Goal: Transaction & Acquisition: Purchase product/service

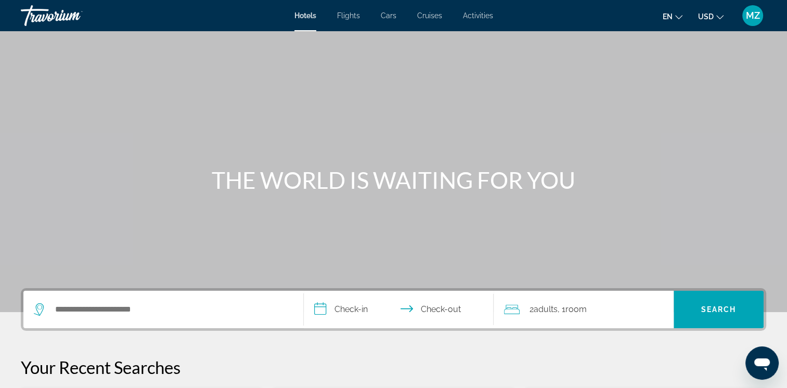
click at [719, 20] on button "USD USD ($) MXN (Mex$) CAD (Can$) GBP (£) EUR (€) AUD (A$) NZD (NZ$) CNY (CN¥)" at bounding box center [710, 16] width 25 height 15
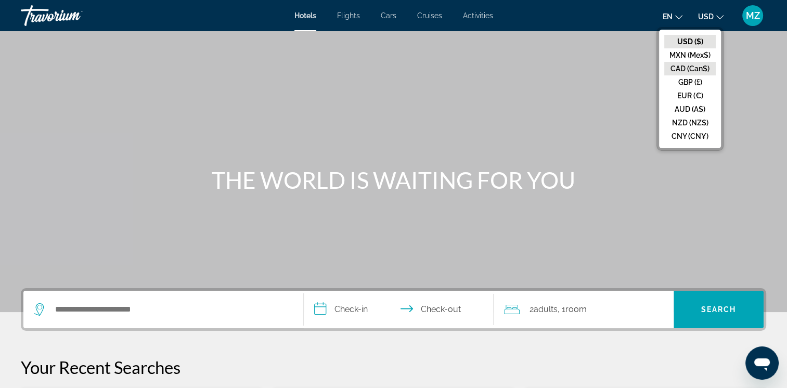
click at [684, 65] on button "CAD (Can$)" at bounding box center [689, 69] width 51 height 14
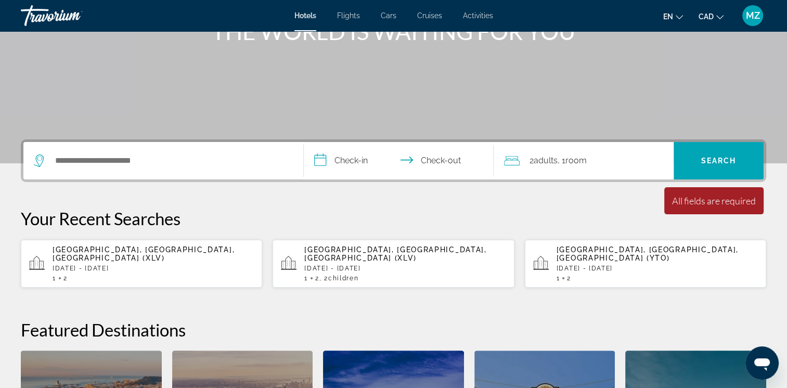
scroll to position [156, 0]
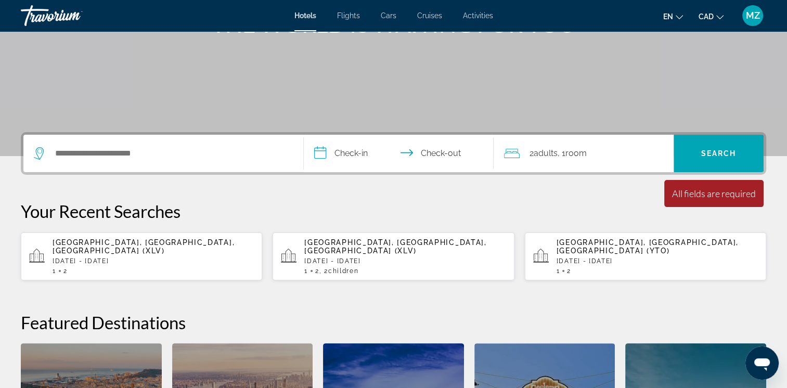
click at [109, 267] on div "1 2" at bounding box center [153, 270] width 201 height 7
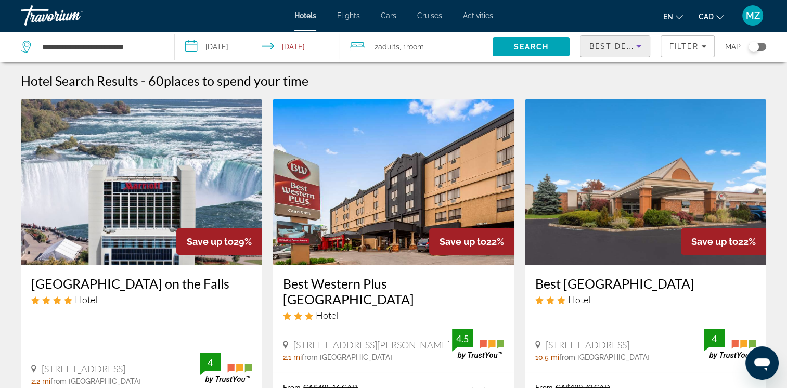
click at [630, 51] on div "Best Deals" at bounding box center [612, 46] width 47 height 12
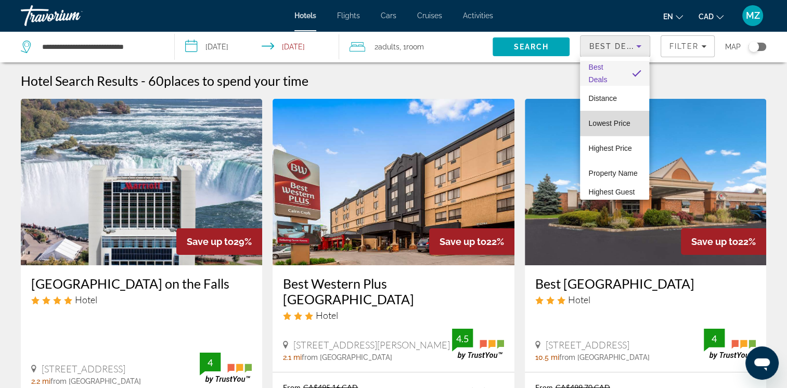
click at [621, 124] on span "Lowest Price" at bounding box center [609, 123] width 42 height 8
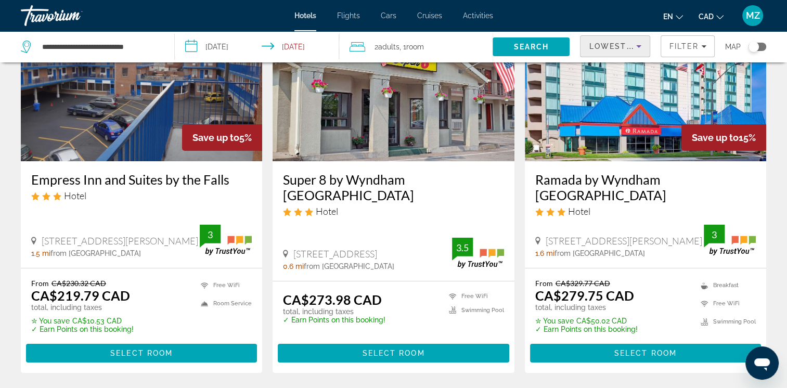
scroll to position [104, 0]
click at [695, 357] on span "Main content" at bounding box center [645, 353] width 231 height 25
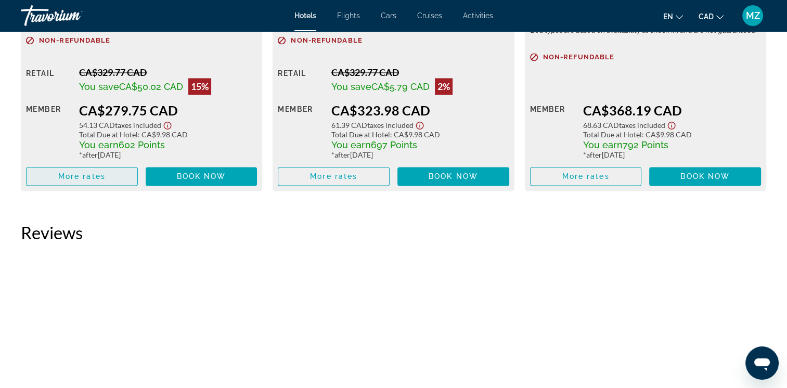
scroll to position [1612, 0]
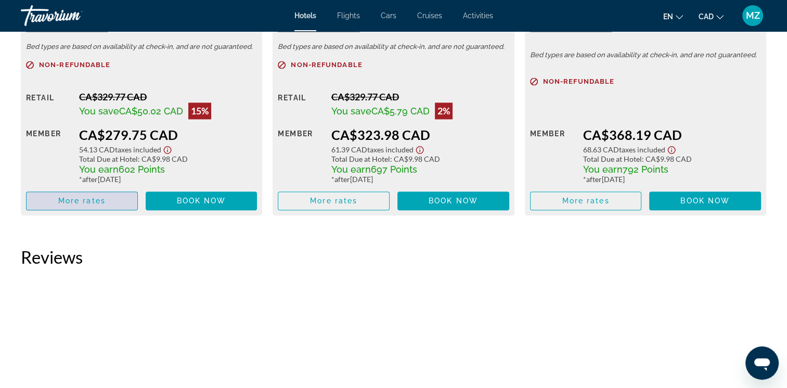
click at [64, 201] on span "More rates" at bounding box center [81, 201] width 47 height 8
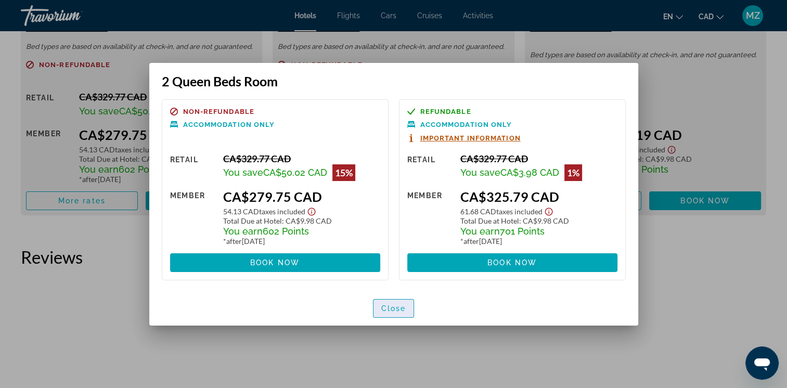
click at [395, 305] on span "Close" at bounding box center [393, 308] width 25 height 8
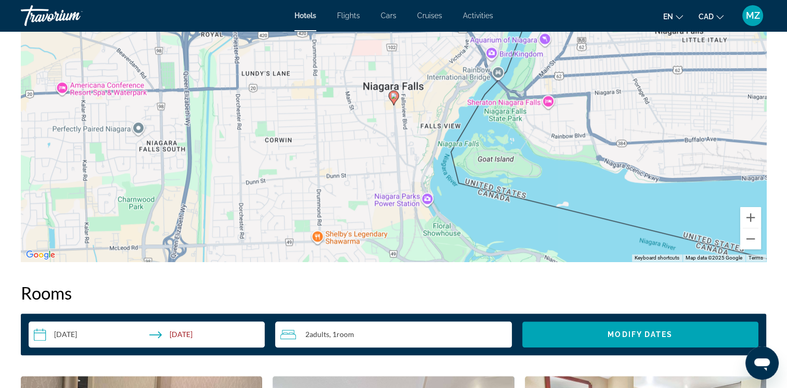
scroll to position [988, 0]
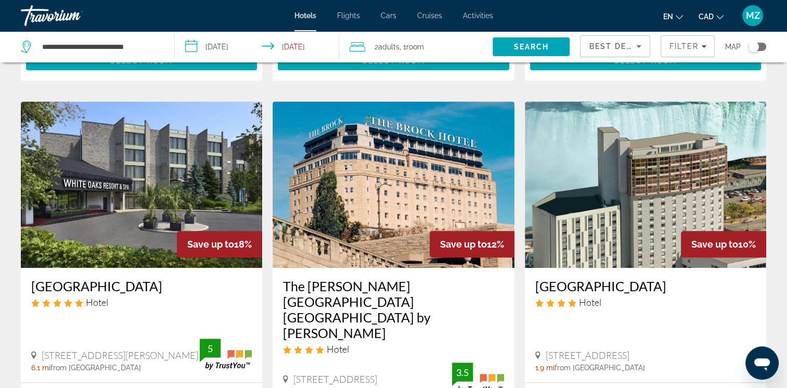
scroll to position [260, 0]
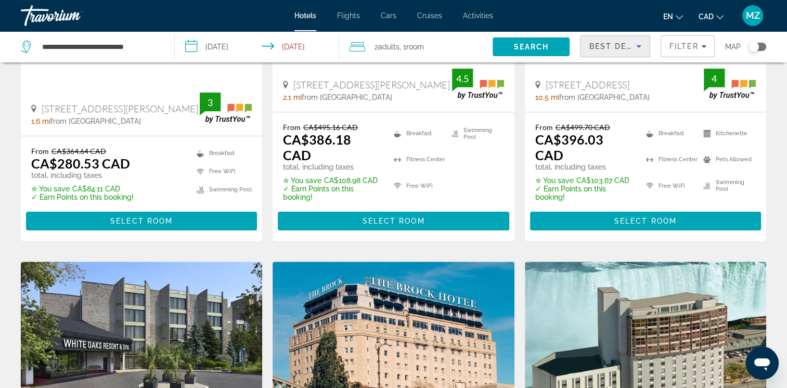
click at [626, 44] on span "Best Deals" at bounding box center [616, 46] width 54 height 8
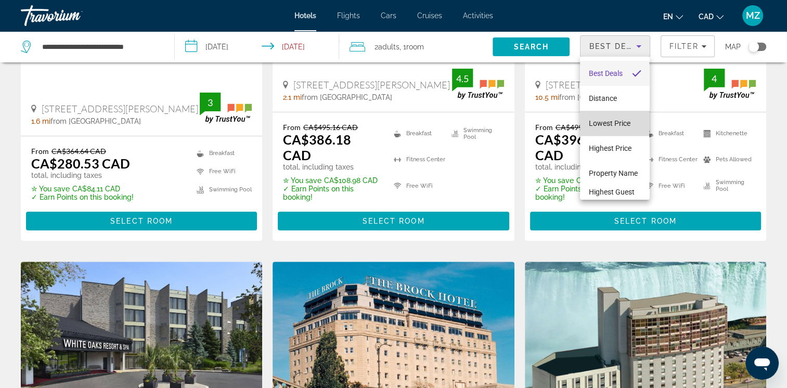
click at [618, 126] on span "Lowest Price" at bounding box center [609, 123] width 42 height 8
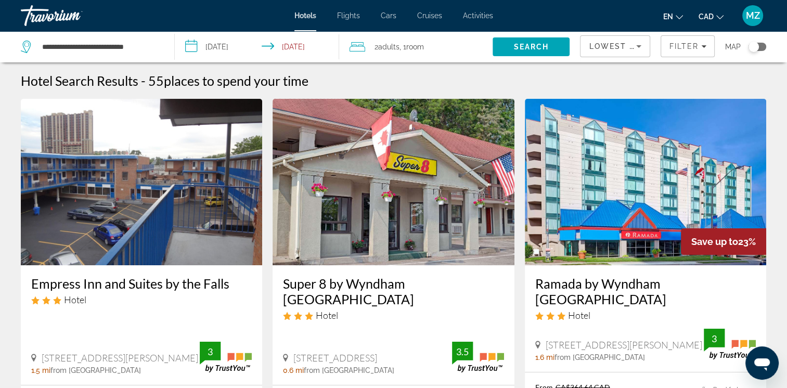
click at [447, 47] on div "2 Adult Adults , 1 Room rooms" at bounding box center [422, 47] width 144 height 15
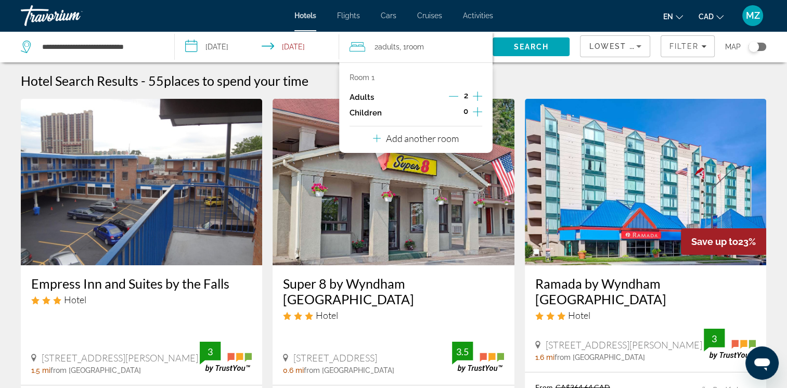
click at [475, 114] on icon "Increment children" at bounding box center [477, 112] width 9 height 12
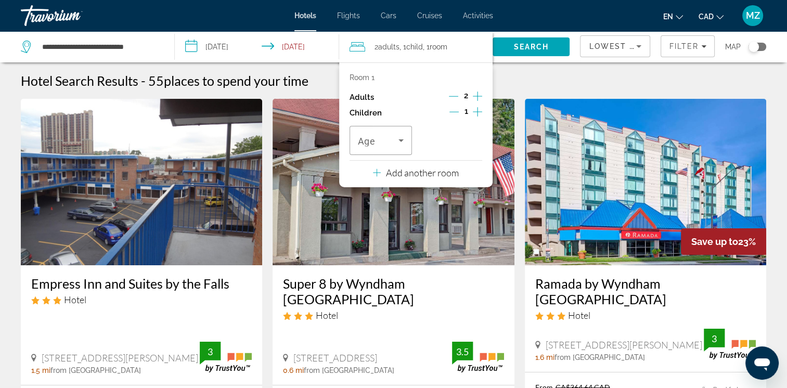
click at [476, 114] on icon "Increment children" at bounding box center [477, 112] width 9 height 12
click at [401, 144] on icon "Travelers: 2 adults, 2 children" at bounding box center [401, 140] width 12 height 12
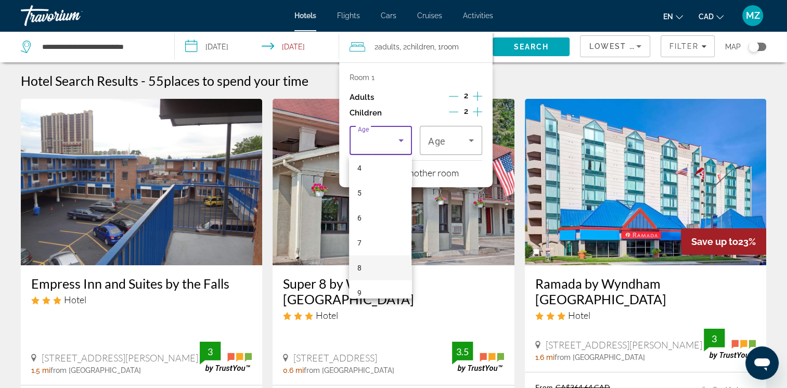
scroll to position [208, 0]
click at [372, 218] on mat-option "10" at bounding box center [380, 213] width 62 height 25
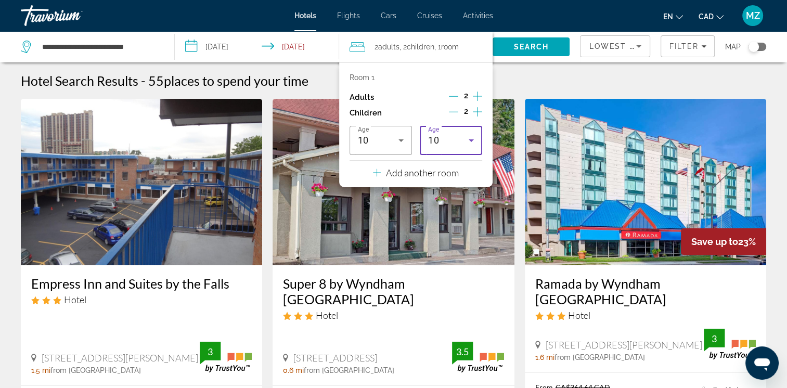
click at [447, 138] on div "10" at bounding box center [448, 140] width 41 height 12
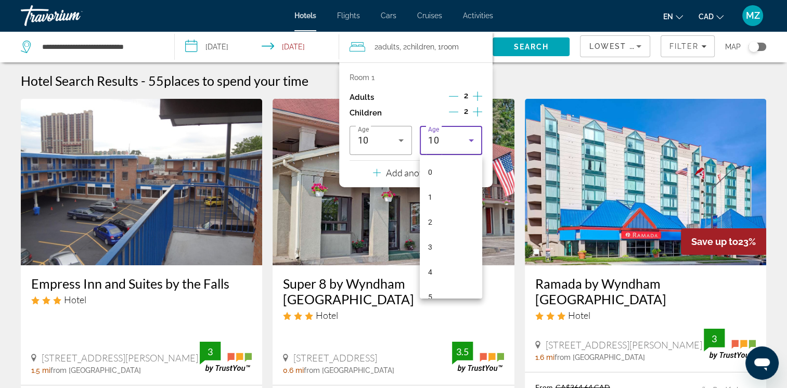
scroll to position [135, 0]
drag, startPoint x: 441, startPoint y: 212, endPoint x: 430, endPoint y: 195, distance: 20.6
click at [441, 212] on mat-option "7" at bounding box center [451, 211] width 62 height 25
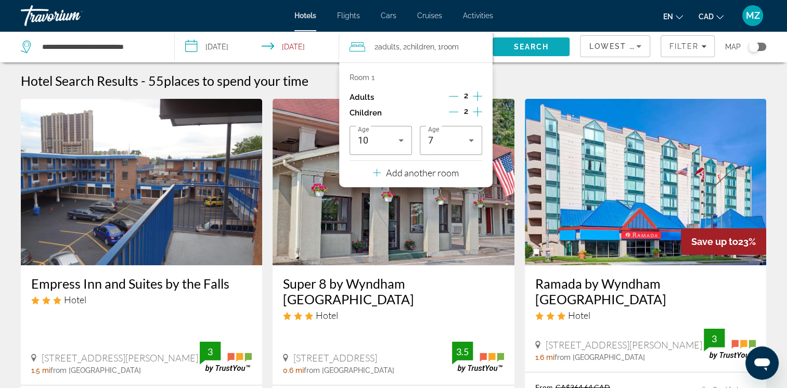
click at [541, 47] on span "Search" at bounding box center [531, 47] width 35 height 8
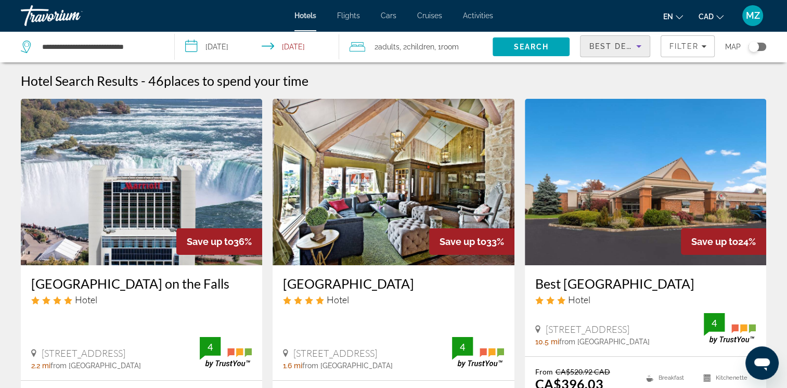
click at [613, 43] on span "Best Deals" at bounding box center [616, 46] width 54 height 8
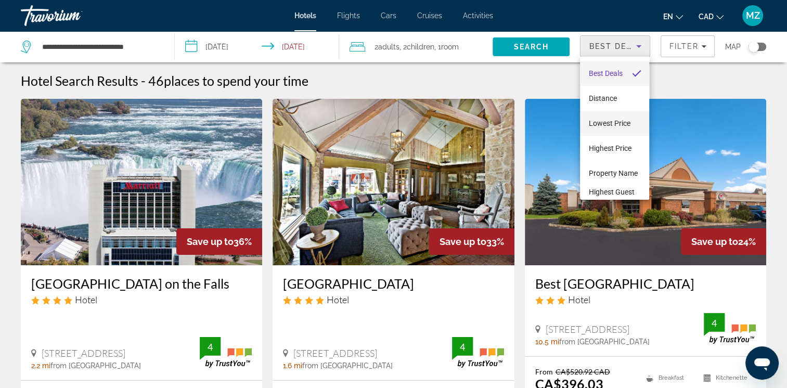
click at [605, 127] on span "Lowest Price" at bounding box center [609, 123] width 42 height 12
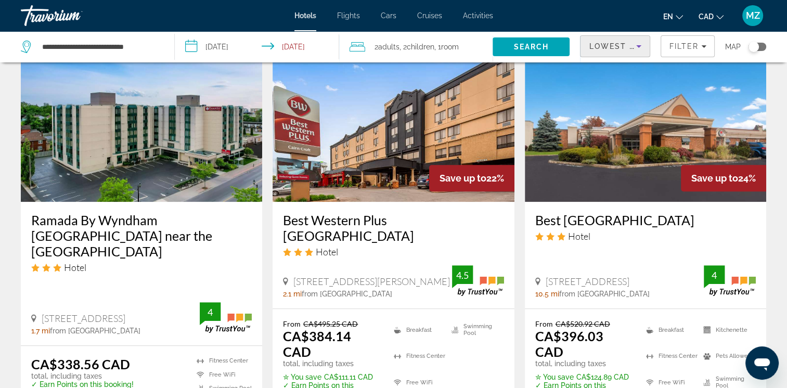
scroll to position [884, 0]
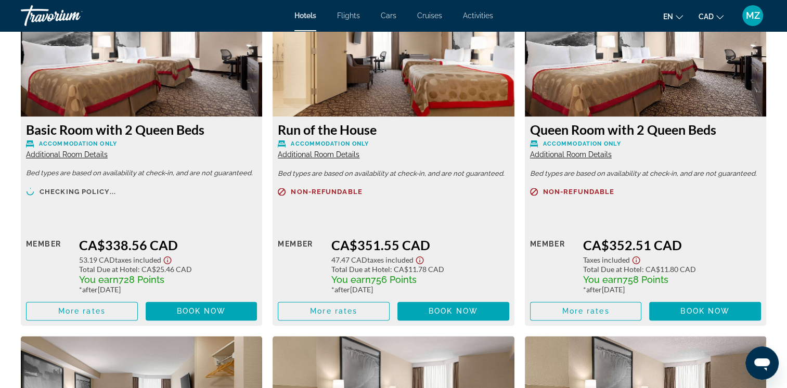
scroll to position [1508, 0]
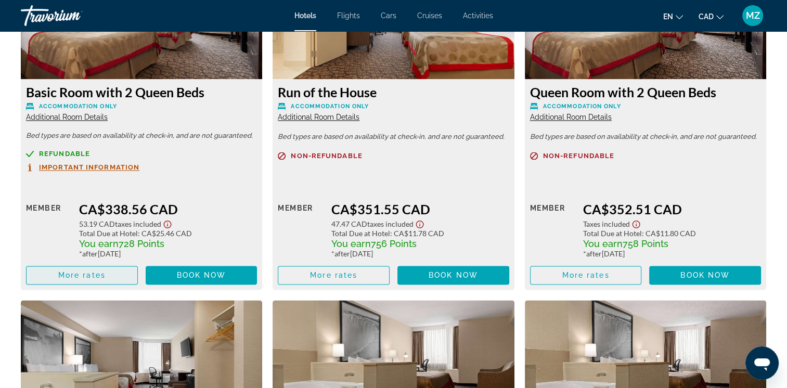
click at [73, 280] on span "Main content" at bounding box center [82, 275] width 111 height 25
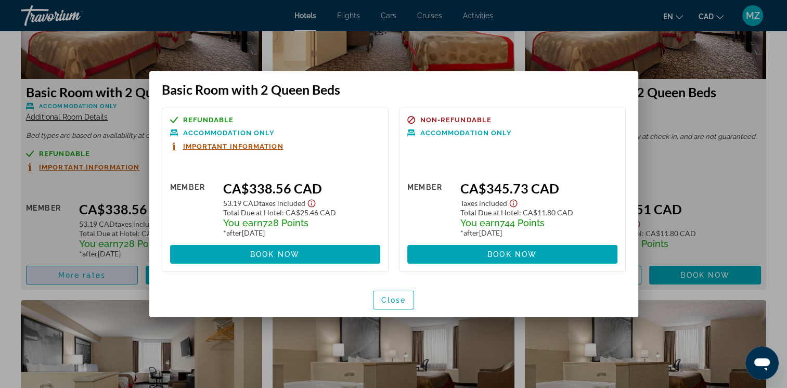
scroll to position [0, 0]
click at [390, 303] on span "Close" at bounding box center [393, 300] width 25 height 8
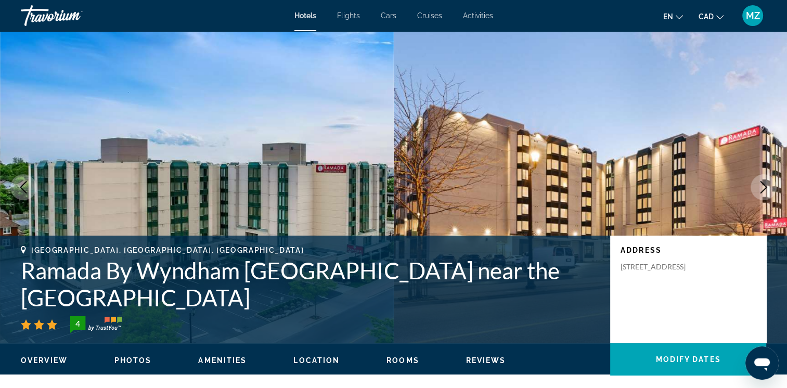
scroll to position [1508, 0]
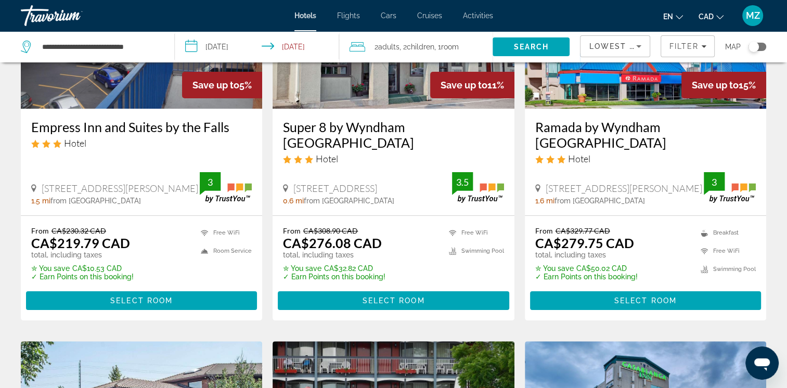
scroll to position [156, 0]
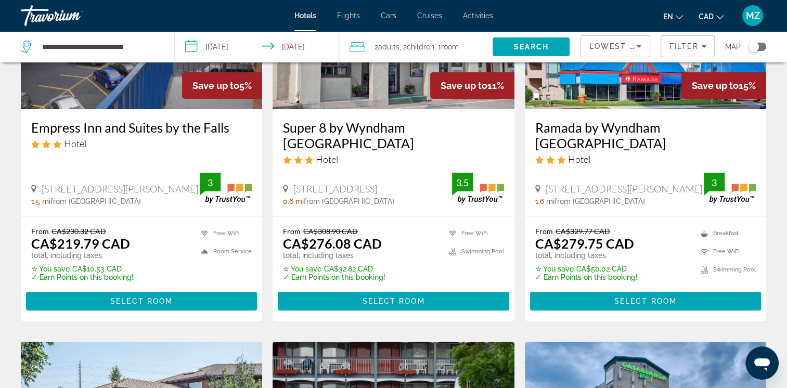
drag, startPoint x: 527, startPoint y: 119, endPoint x: 601, endPoint y: 140, distance: 77.5
click at [601, 140] on div "Ramada by Wyndham Niagara Falls Fallsview Hotel 6045 Stanley Avenue, Niagara Fa…" at bounding box center [645, 162] width 241 height 107
copy h3 "Ramada by Wyndham [GEOGRAPHIC_DATA]"
click at [666, 161] on div "Hotel" at bounding box center [645, 158] width 221 height 11
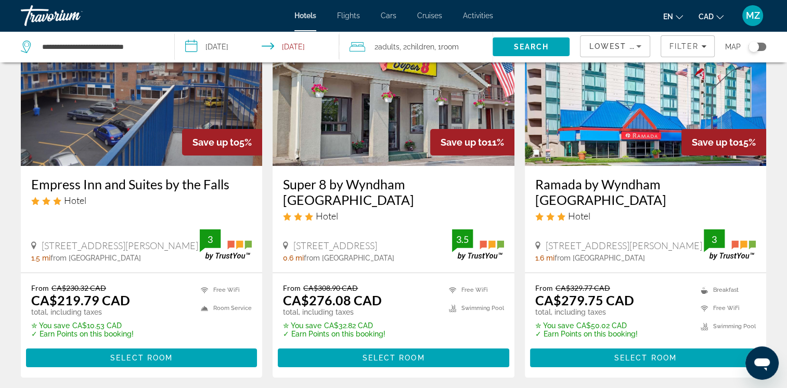
scroll to position [104, 0]
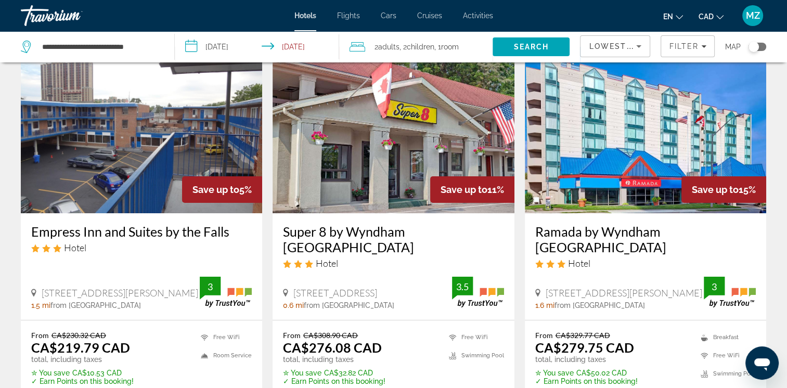
scroll to position [156, 0]
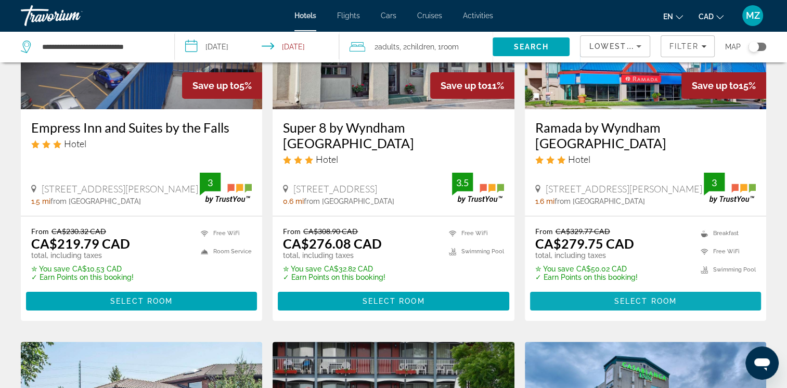
click at [625, 303] on span "Select Room" at bounding box center [645, 301] width 62 height 8
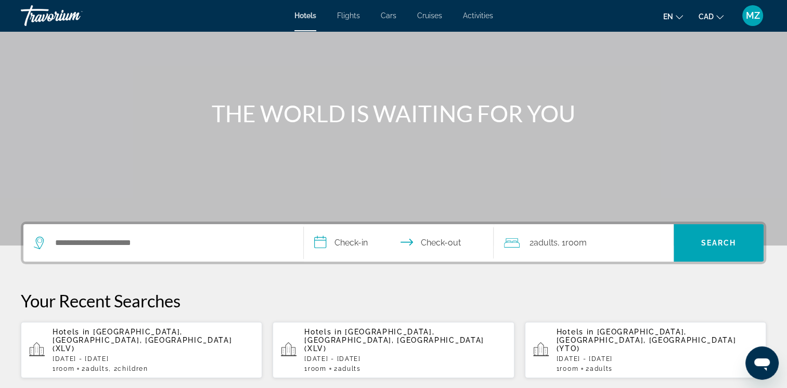
scroll to position [156, 0]
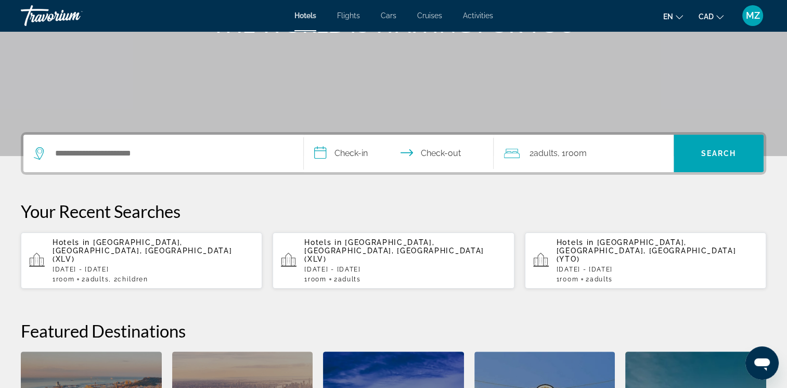
click at [176, 266] on p "[DATE] - [DATE]" at bounding box center [153, 269] width 201 height 7
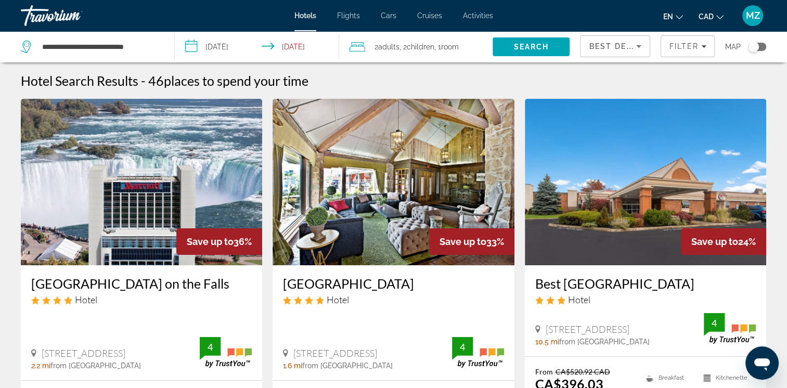
click at [639, 54] on div "Best Deals" at bounding box center [615, 50] width 53 height 29
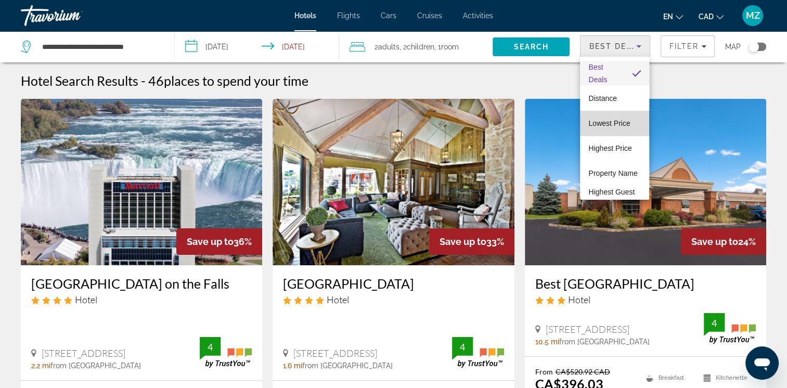
click at [624, 120] on span "Lowest Price" at bounding box center [609, 123] width 42 height 8
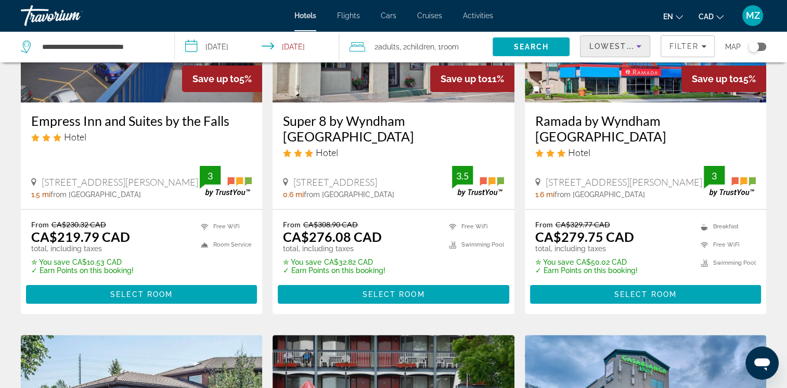
scroll to position [208, 0]
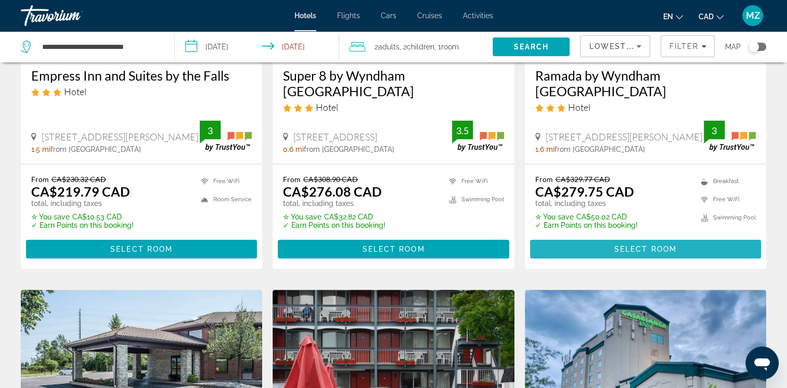
click at [636, 250] on span "Select Room" at bounding box center [645, 249] width 62 height 8
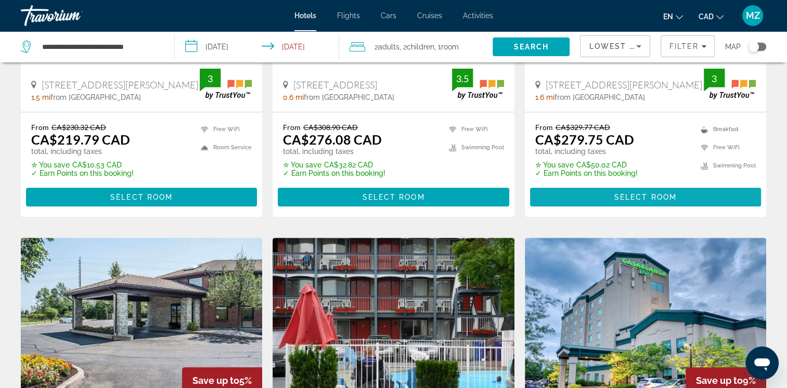
scroll to position [104, 0]
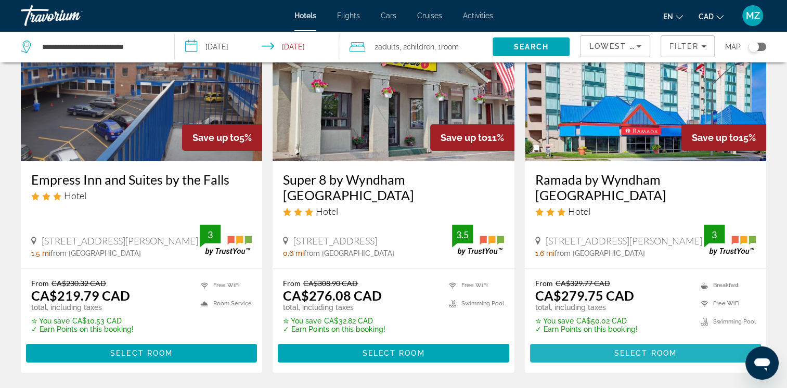
click at [637, 353] on span "Select Room" at bounding box center [645, 353] width 62 height 8
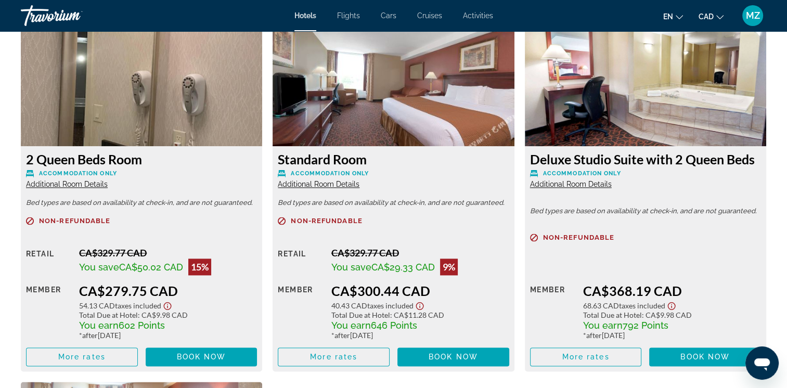
scroll to position [1508, 0]
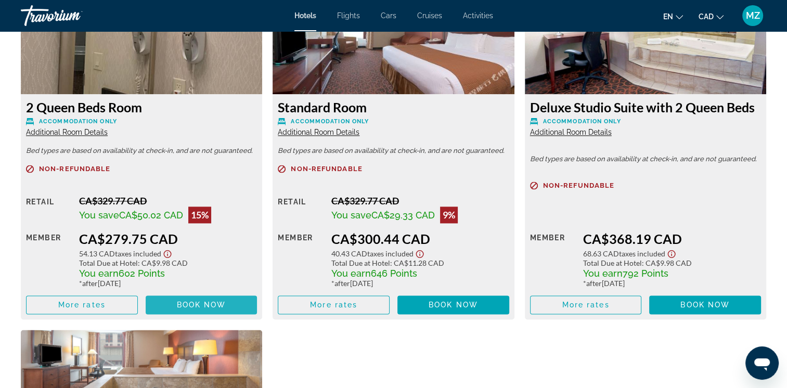
click at [208, 303] on span "Book now" at bounding box center [201, 305] width 49 height 8
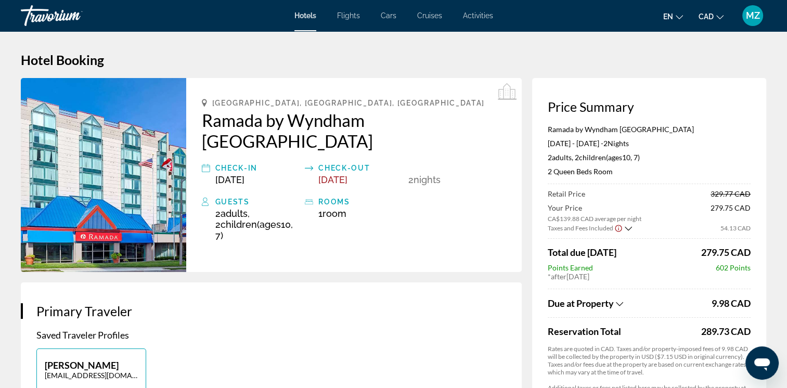
click at [617, 226] on icon "Show Taxes and Fees disclaimer" at bounding box center [618, 228] width 7 height 7
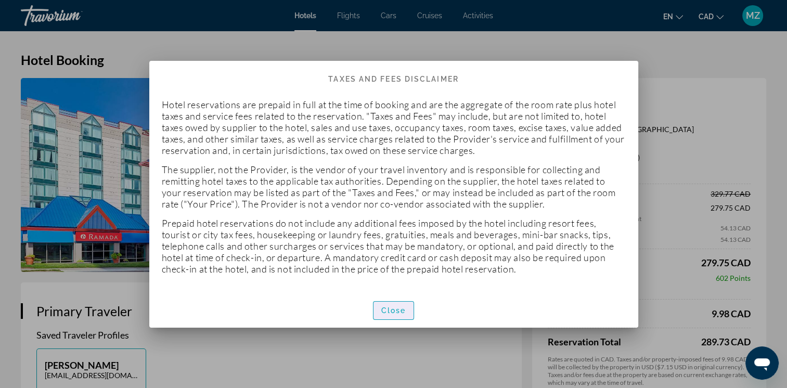
drag, startPoint x: 392, startPoint y: 313, endPoint x: 401, endPoint y: 307, distance: 11.3
click at [391, 312] on span "Close" at bounding box center [393, 310] width 25 height 8
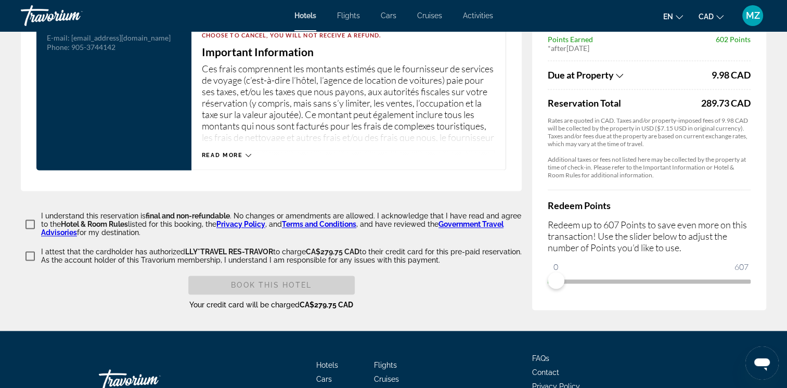
scroll to position [1456, 0]
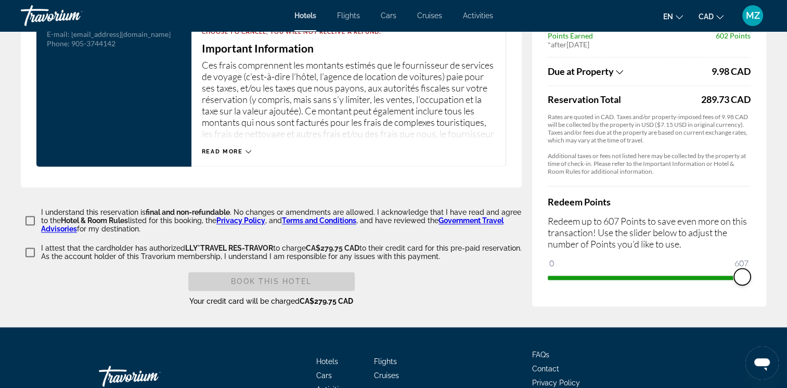
drag, startPoint x: 559, startPoint y: 273, endPoint x: 766, endPoint y: 270, distance: 207.6
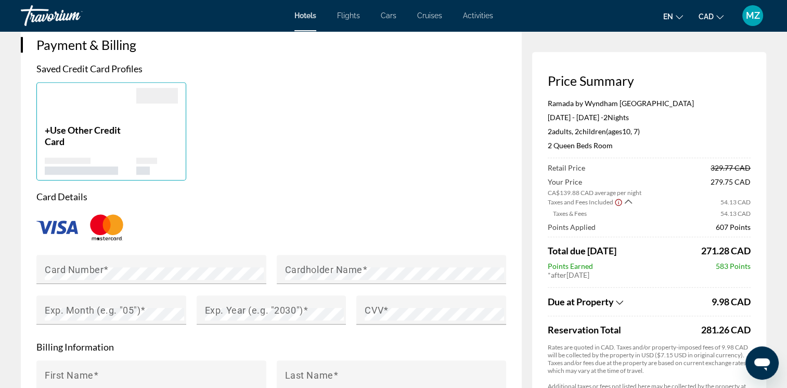
scroll to position [780, 0]
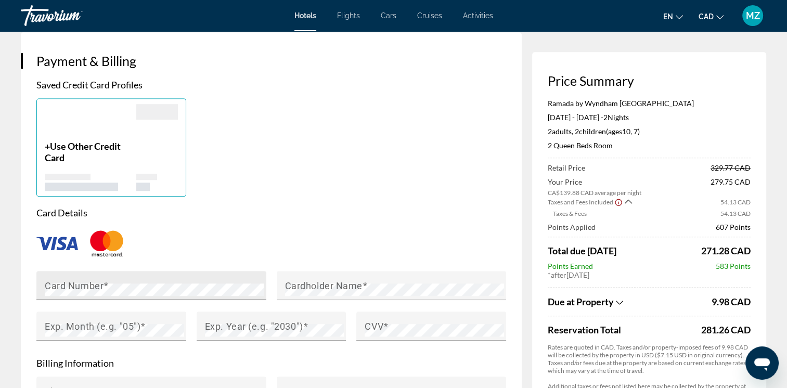
click at [61, 288] on mat-label "Card Number" at bounding box center [74, 285] width 59 height 11
click at [345, 282] on mat-label "Cardholder Name" at bounding box center [324, 285] width 78 height 11
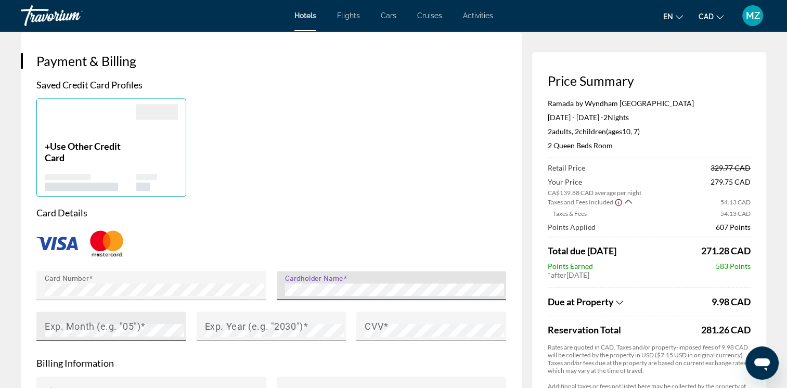
click at [128, 323] on mat-label "Exp. Month (e.g. "05")" at bounding box center [93, 325] width 96 height 11
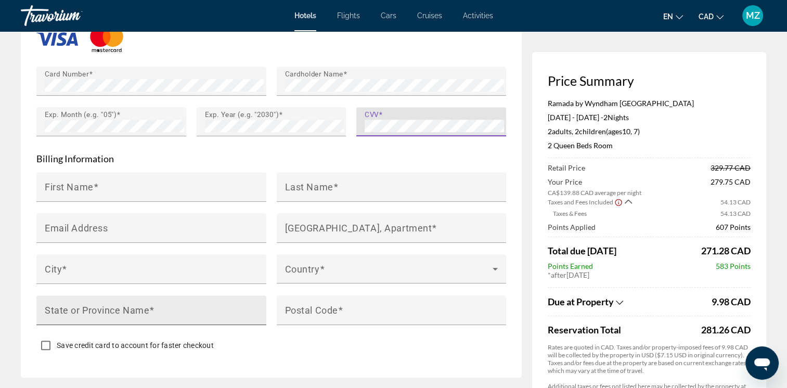
scroll to position [988, 0]
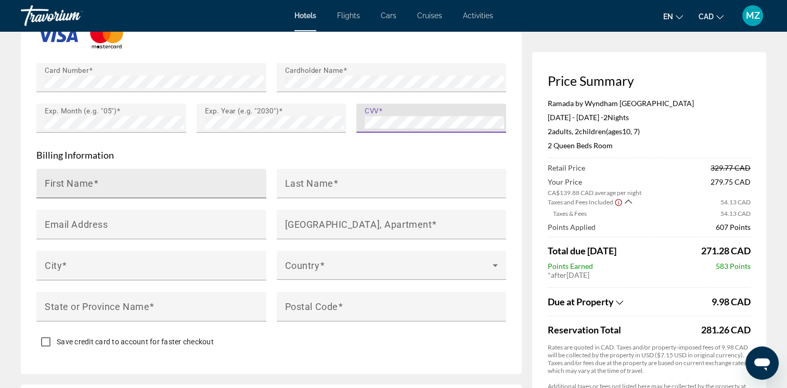
click at [128, 187] on input "First Name" at bounding box center [155, 188] width 220 height 12
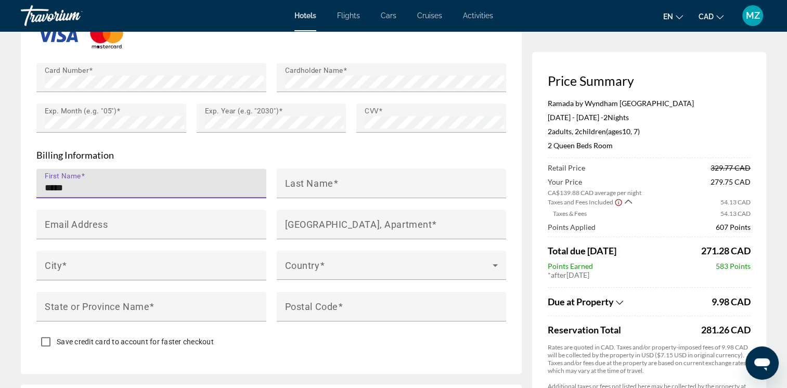
type input "******"
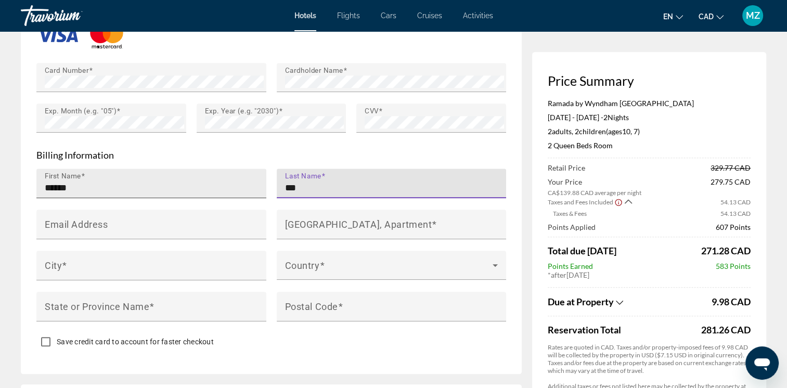
type input "**********"
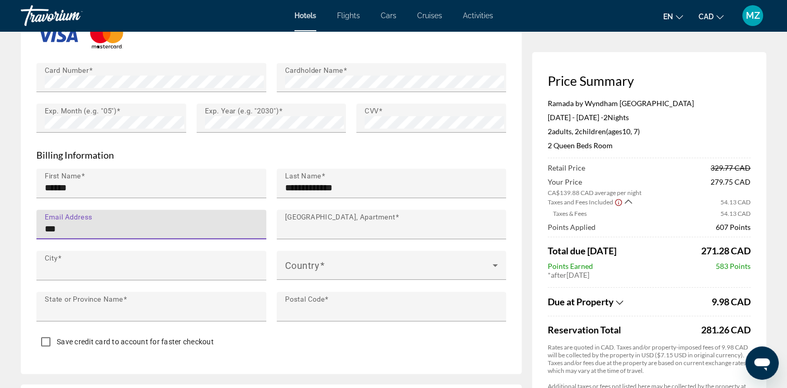
type input "**********"
type input "******"
type input "*******"
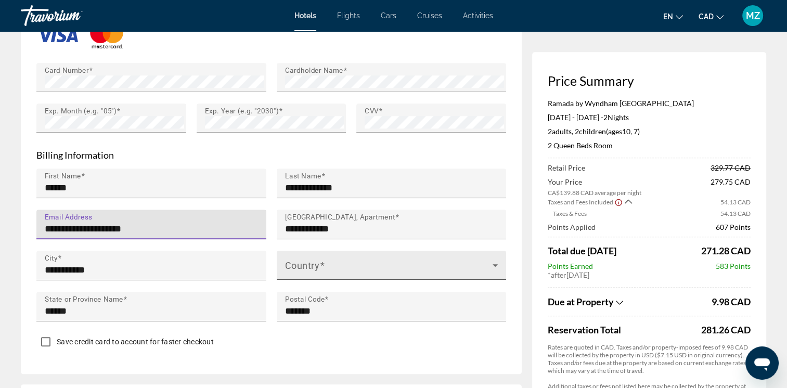
click at [347, 273] on span "Main content" at bounding box center [389, 269] width 208 height 12
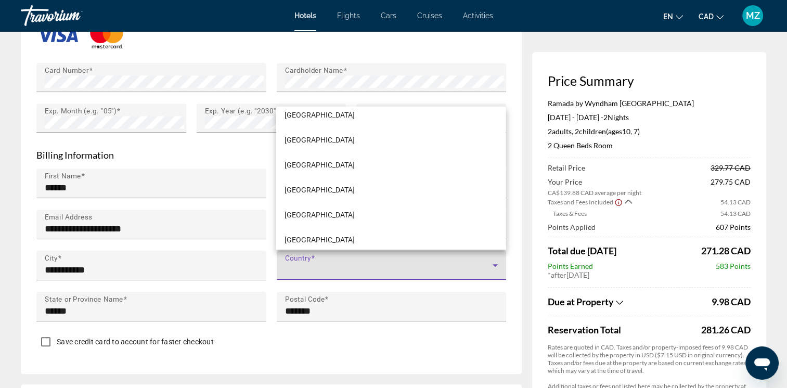
scroll to position [936, 0]
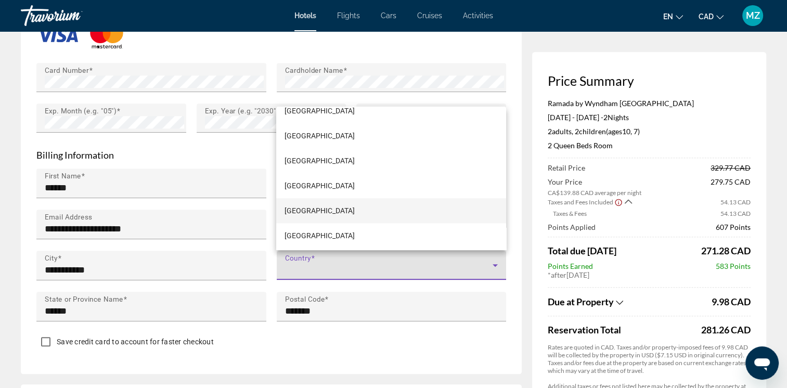
click at [312, 203] on mat-option "[GEOGRAPHIC_DATA]" at bounding box center [390, 210] width 229 height 25
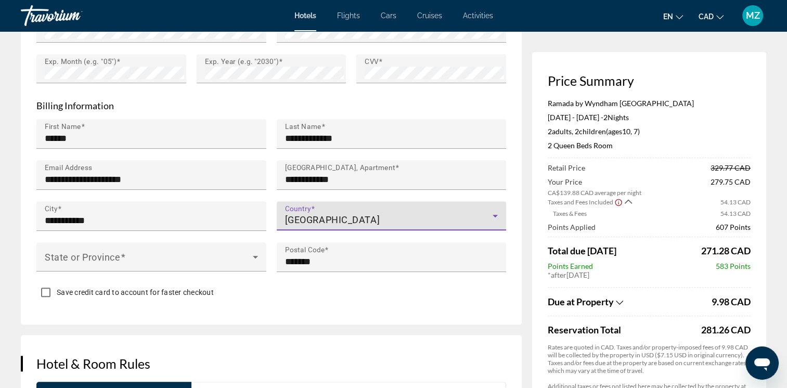
scroll to position [1144, 0]
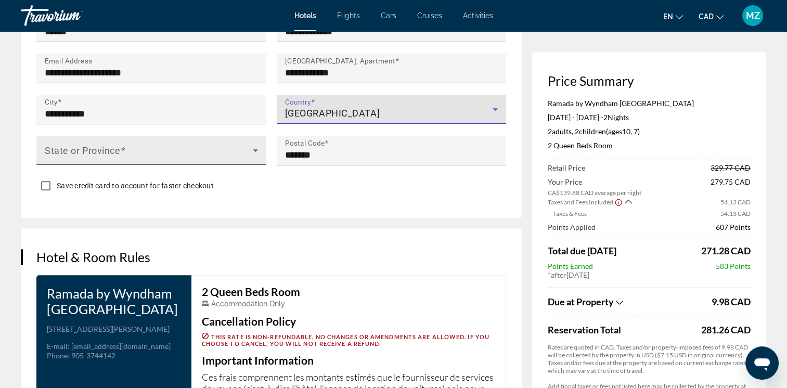
click at [170, 151] on span "Main content" at bounding box center [149, 154] width 208 height 12
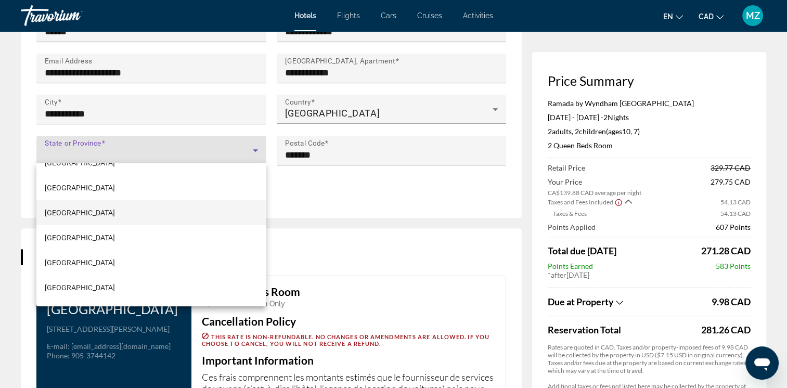
scroll to position [208, 0]
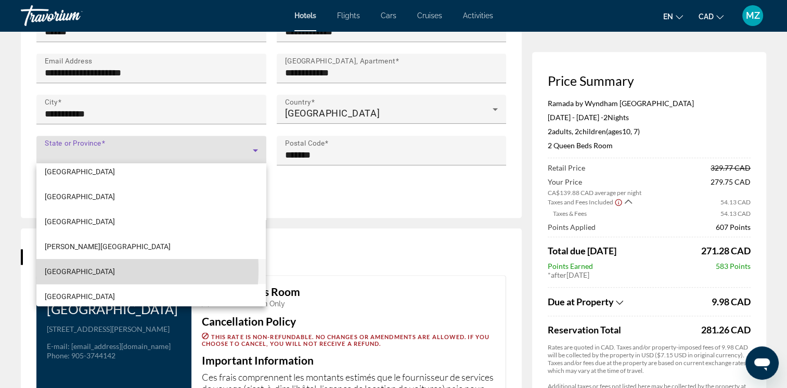
click at [76, 270] on mat-option "[GEOGRAPHIC_DATA]" at bounding box center [150, 271] width 229 height 25
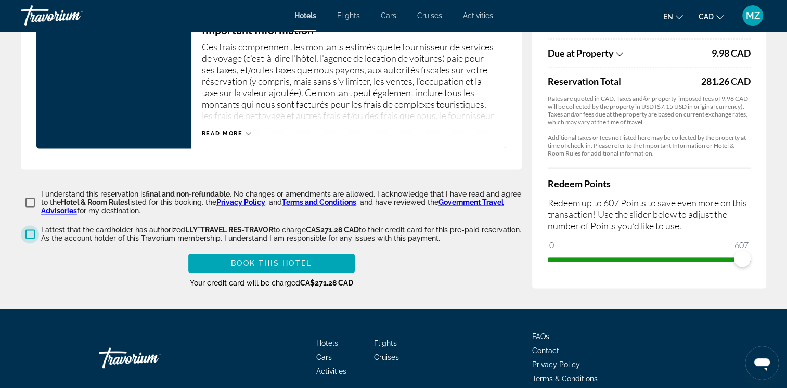
scroll to position [1521, 0]
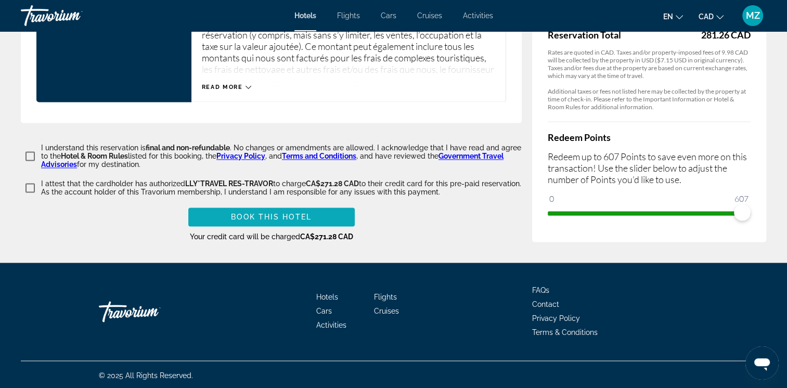
click at [302, 213] on span "Book this hotel" at bounding box center [271, 217] width 81 height 8
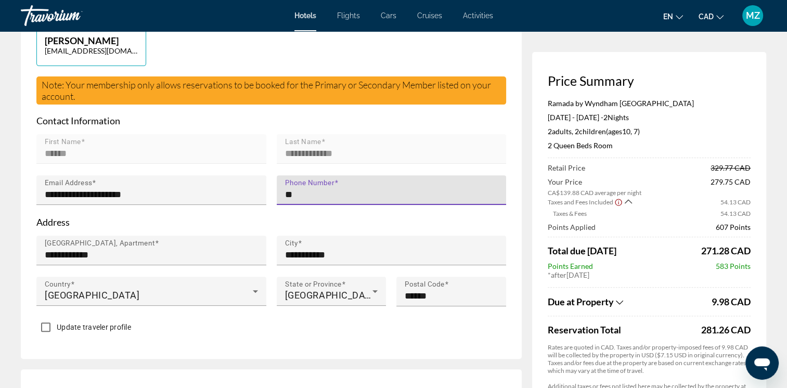
type input "**********"
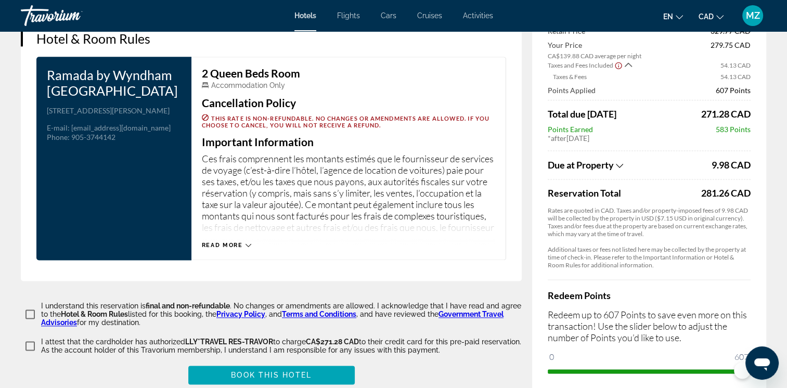
scroll to position [1469, 0]
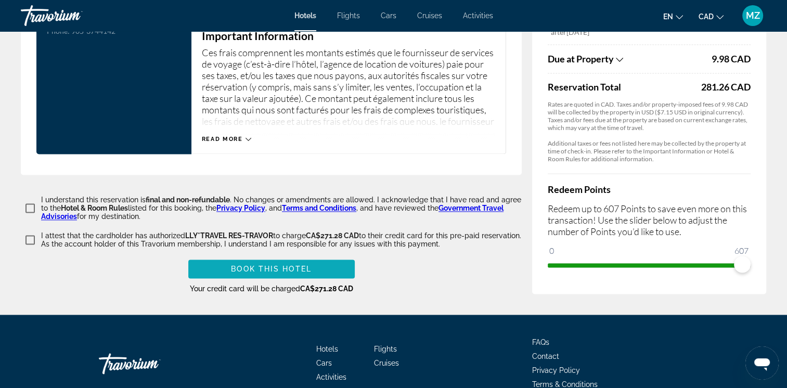
click at [286, 265] on span "Book this hotel" at bounding box center [271, 269] width 81 height 8
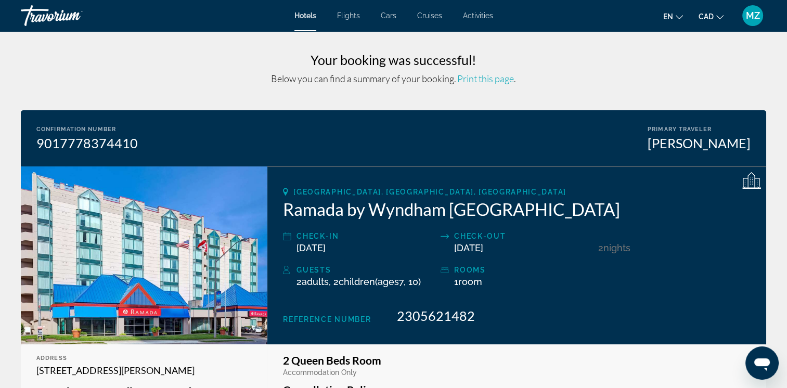
click at [752, 21] on div "MZ" at bounding box center [752, 15] width 21 height 21
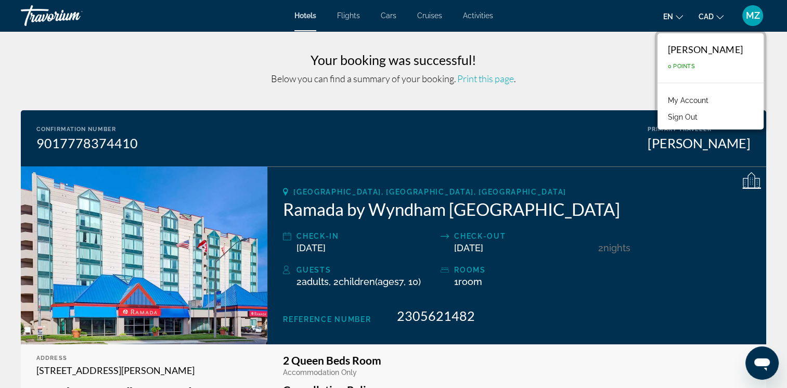
click at [671, 101] on link "My Account" at bounding box center [688, 101] width 51 height 14
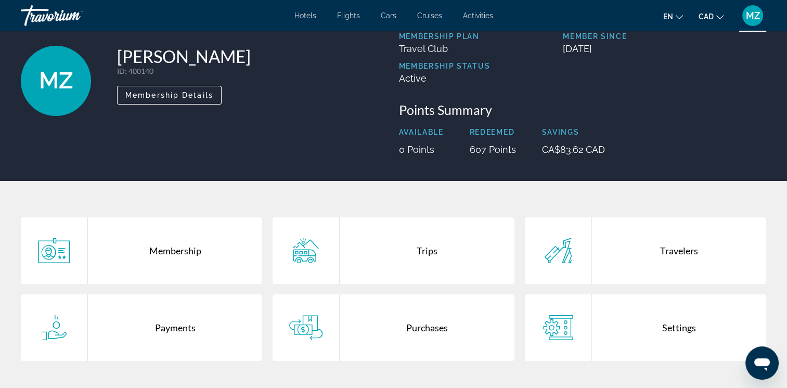
scroll to position [104, 0]
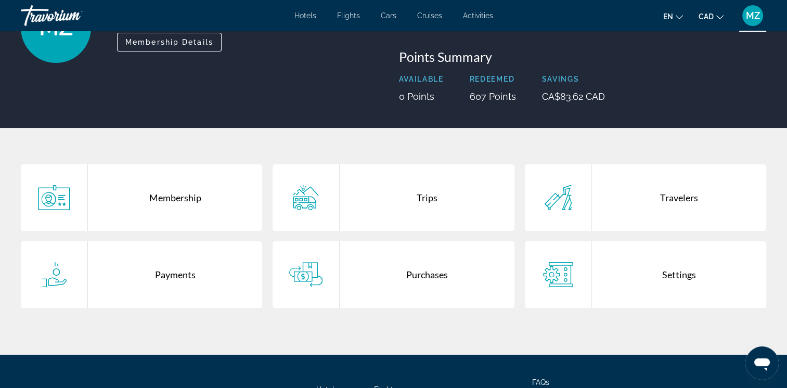
click at [411, 200] on div "Trips" at bounding box center [427, 197] width 174 height 67
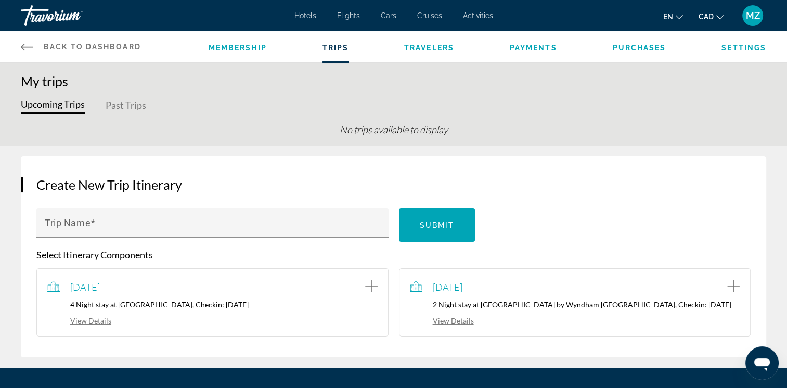
click at [28, 47] on icon "Main content" at bounding box center [27, 47] width 12 height 12
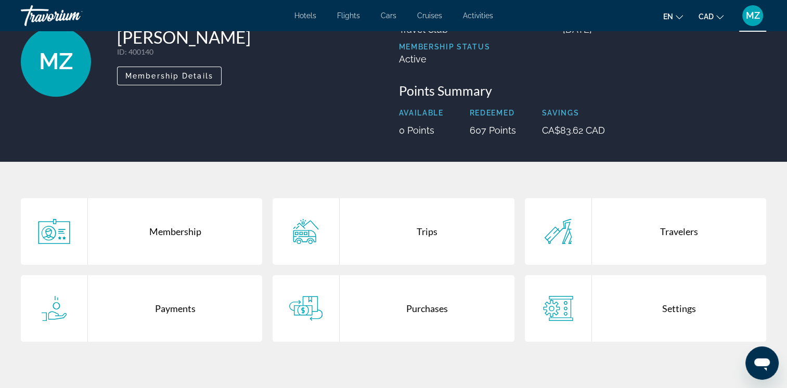
scroll to position [156, 0]
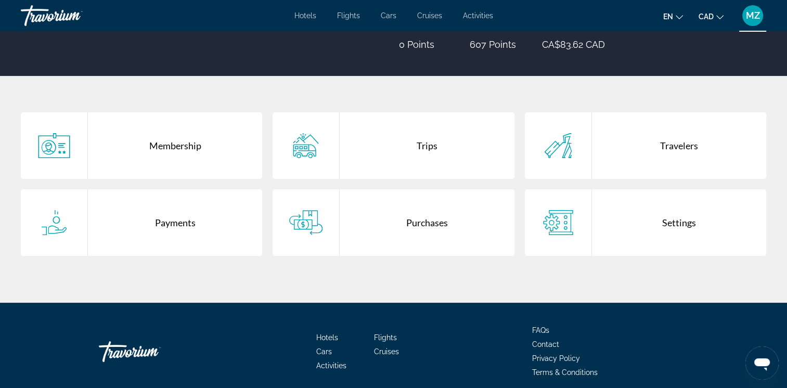
click at [410, 229] on div "Purchases" at bounding box center [427, 222] width 174 height 67
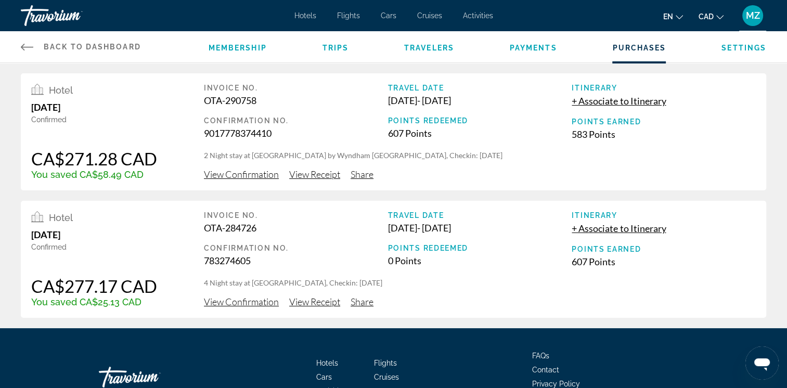
click at [65, 45] on span "Back to Dashboard" at bounding box center [92, 47] width 97 height 8
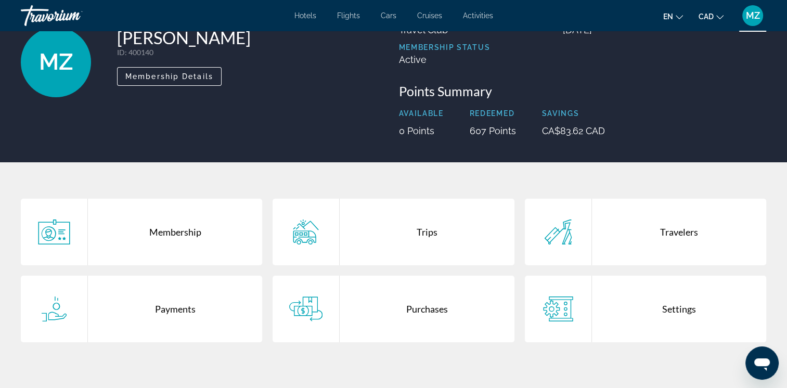
scroll to position [156, 0]
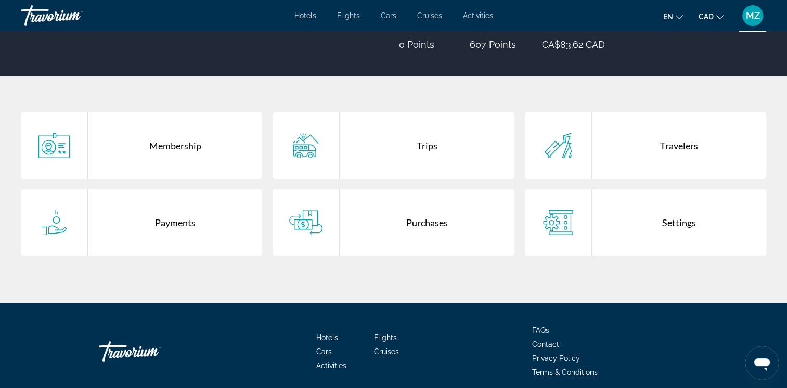
click at [187, 240] on div "Payments" at bounding box center [175, 222] width 174 height 67
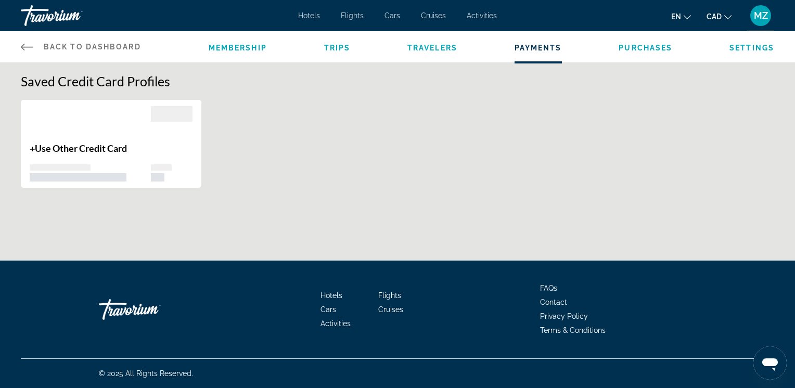
click at [26, 49] on icon "Main content" at bounding box center [27, 47] width 12 height 12
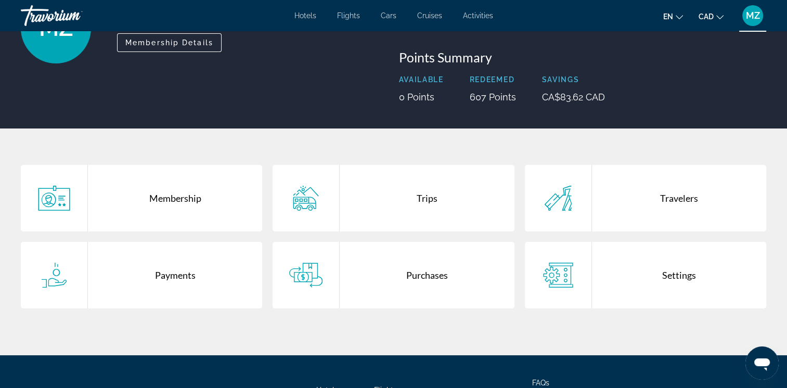
scroll to position [198, 0]
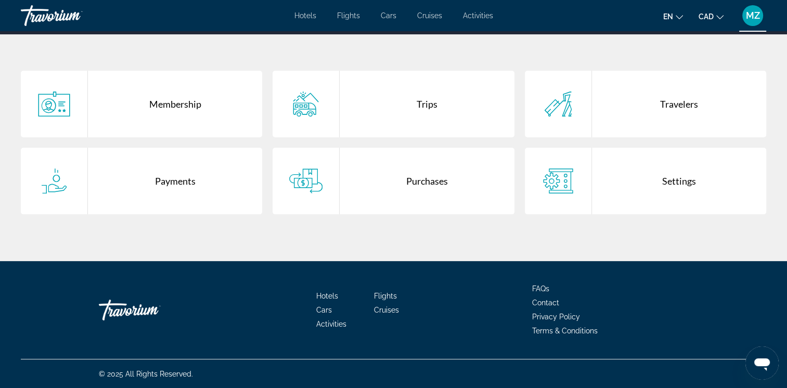
click at [413, 179] on div "Purchases" at bounding box center [427, 181] width 174 height 67
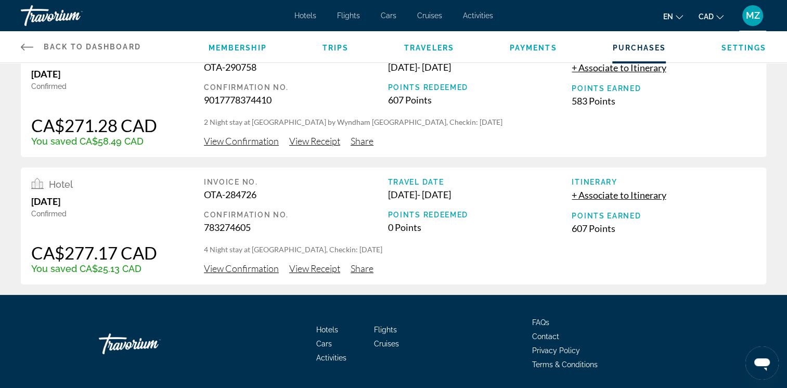
scroll to position [67, 0]
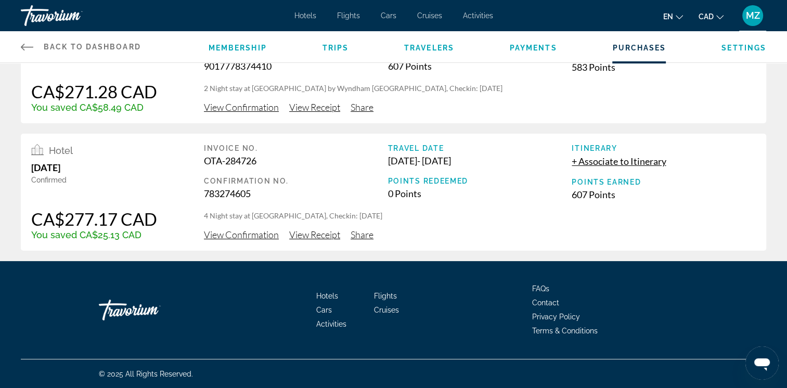
click at [330, 235] on span "View Receipt" at bounding box center [314, 234] width 51 height 11
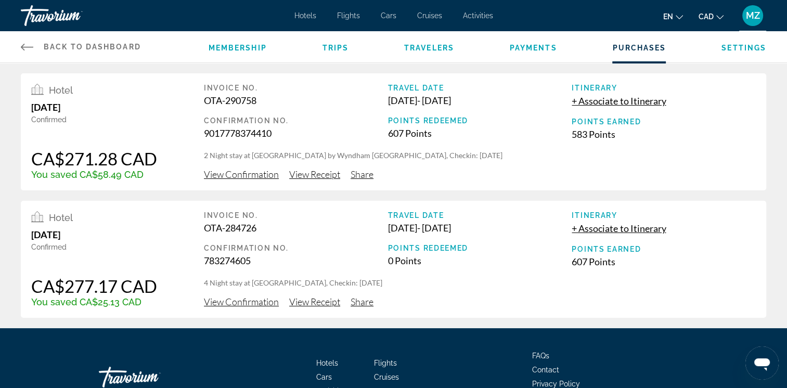
click at [309, 178] on span "View Receipt" at bounding box center [314, 174] width 51 height 11
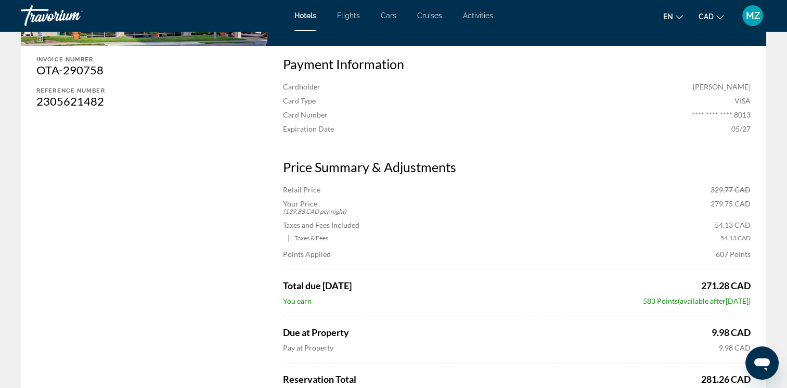
scroll to position [208, 0]
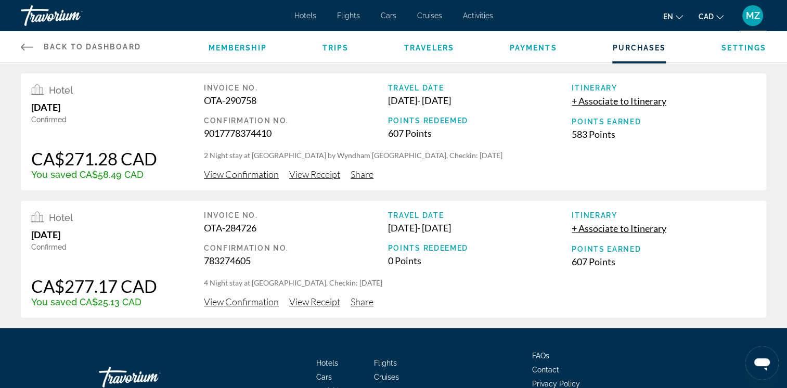
click at [325, 304] on span "View Receipt" at bounding box center [314, 301] width 51 height 11
click at [325, 176] on span "View Receipt" at bounding box center [314, 174] width 51 height 11
